Goal: Find specific page/section: Find specific page/section

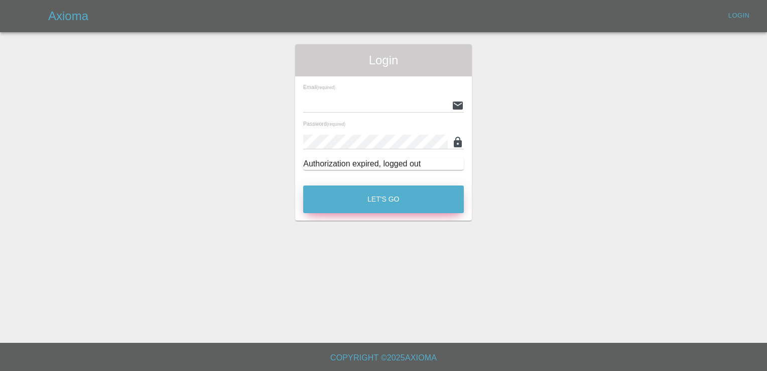
type input "[EMAIL_ADDRESS][DOMAIN_NAME]"
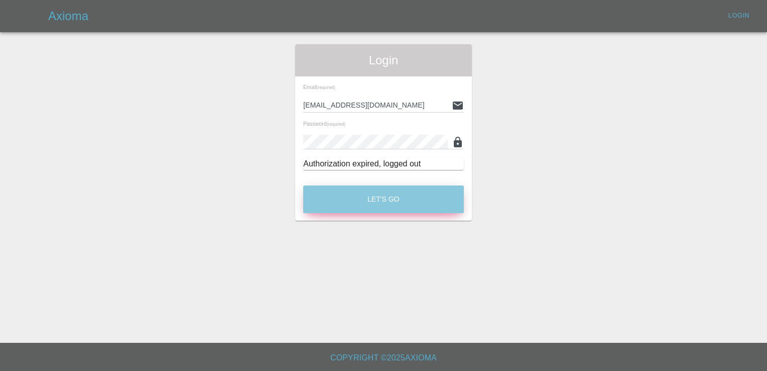
click at [386, 198] on button "Let's Go" at bounding box center [383, 199] width 161 height 28
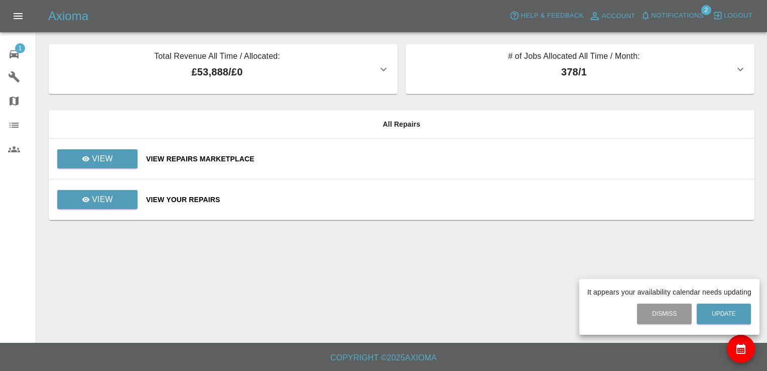
click at [107, 151] on div at bounding box center [383, 185] width 767 height 371
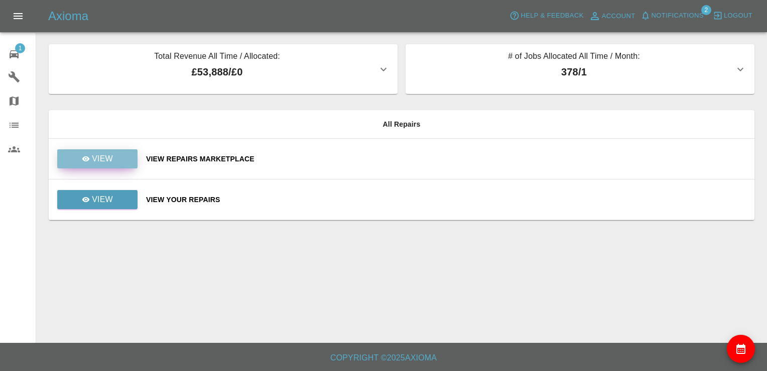
click at [103, 159] on p "View" at bounding box center [102, 159] width 21 height 12
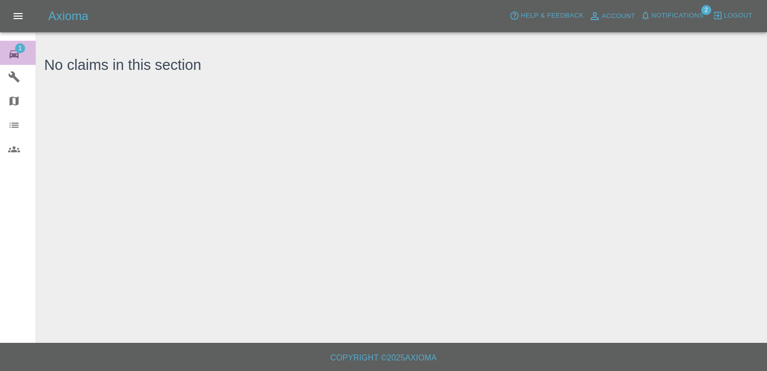
click at [17, 47] on span "1" at bounding box center [20, 48] width 10 height 10
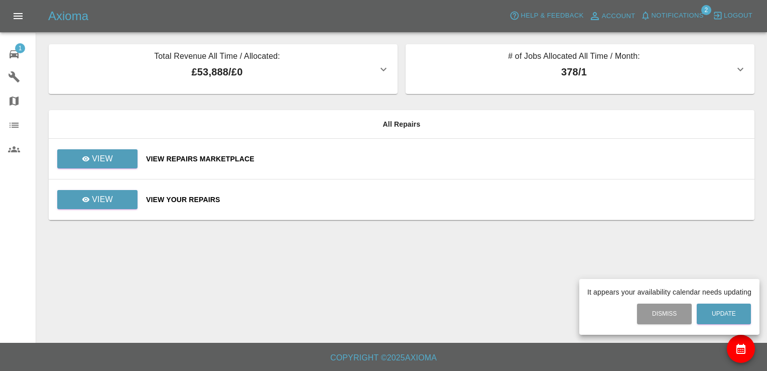
click at [129, 150] on div at bounding box center [383, 185] width 767 height 371
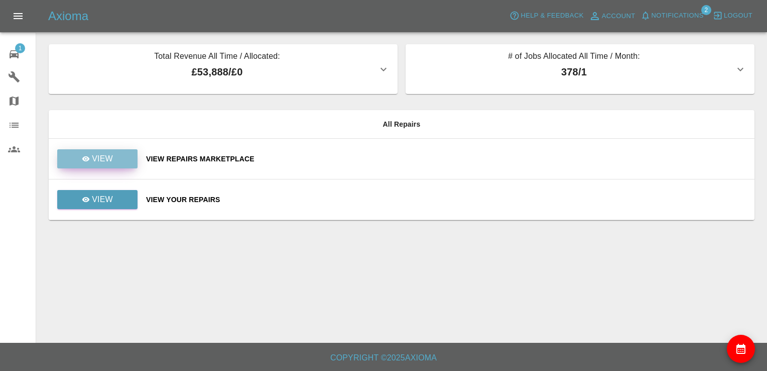
click at [130, 153] on link "View" at bounding box center [97, 158] width 80 height 19
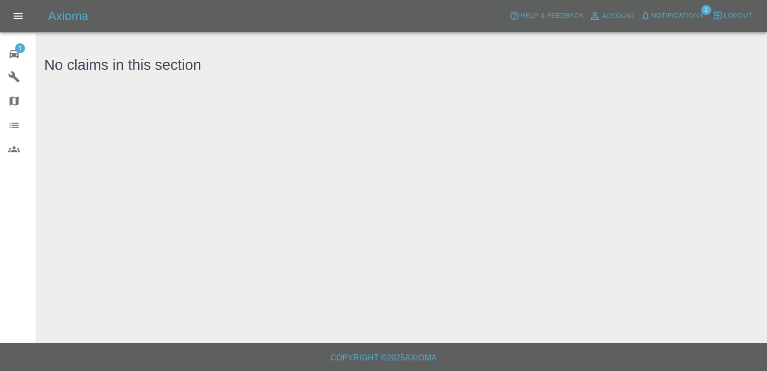
click at [20, 50] on span "1" at bounding box center [20, 48] width 10 height 10
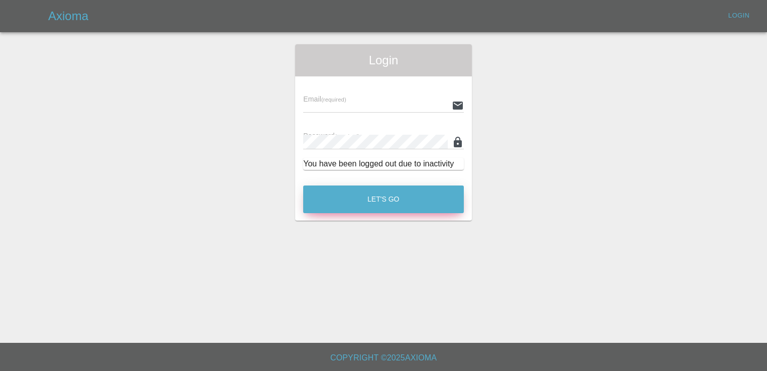
type input "[EMAIL_ADDRESS][DOMAIN_NAME]"
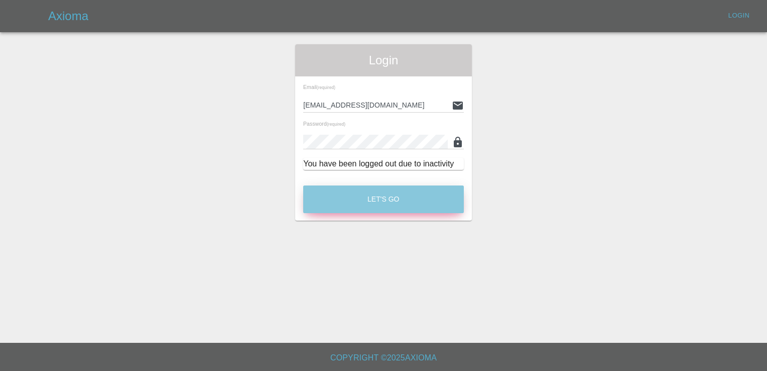
click at [387, 202] on button "Let's Go" at bounding box center [383, 199] width 161 height 28
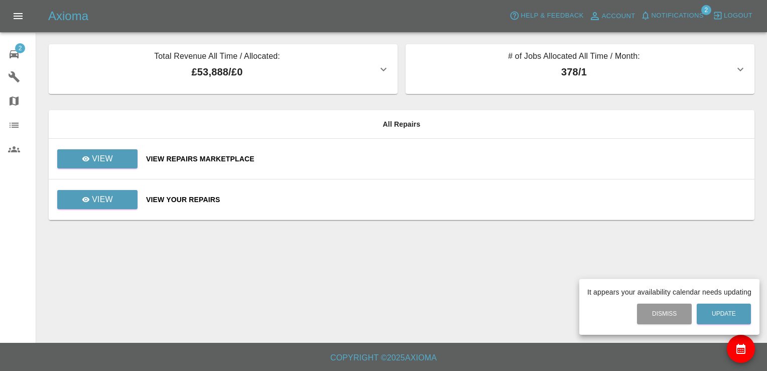
click at [110, 155] on div at bounding box center [383, 185] width 767 height 371
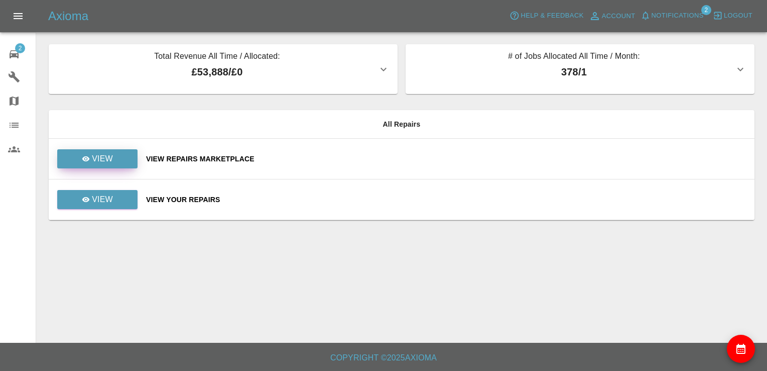
click at [115, 155] on link "View" at bounding box center [97, 158] width 80 height 19
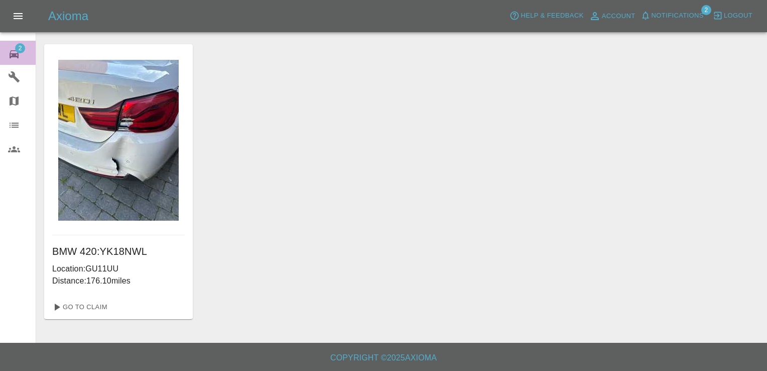
click at [8, 50] on link "2 Repair home" at bounding box center [18, 53] width 36 height 24
